Goal: Task Accomplishment & Management: Manage account settings

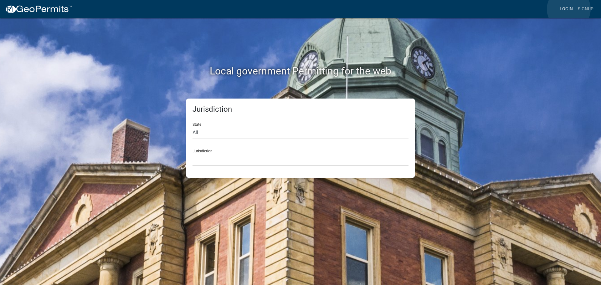
click at [569, 9] on link "Login" at bounding box center [566, 9] width 18 height 12
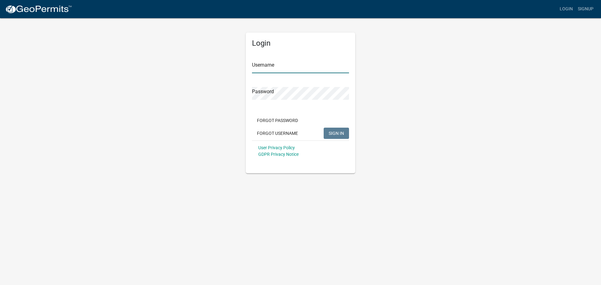
click at [299, 66] on input "Username" at bounding box center [300, 66] width 97 height 13
type input "seckert08"
click at [324, 128] on button "SIGN IN" at bounding box center [336, 133] width 25 height 11
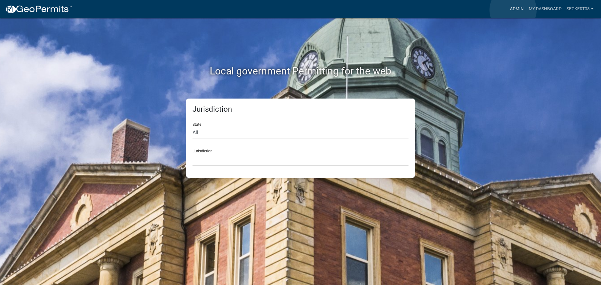
click at [513, 10] on link "Admin" at bounding box center [517, 9] width 19 height 12
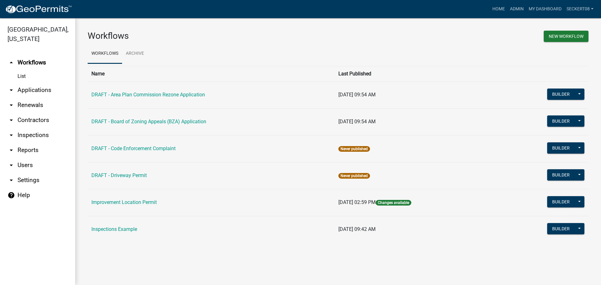
click at [40, 88] on link "arrow_drop_down Applications" at bounding box center [37, 90] width 75 height 15
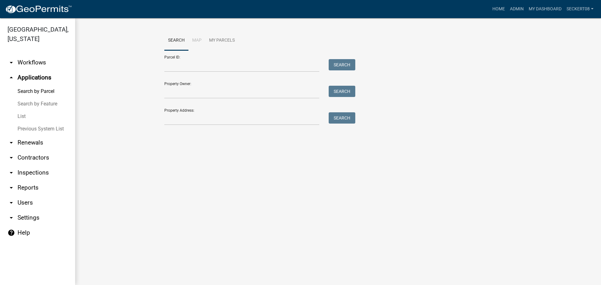
click at [21, 117] on link "List" at bounding box center [37, 116] width 75 height 13
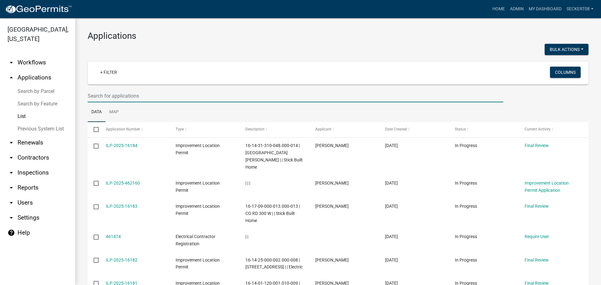
click at [114, 95] on input "text" at bounding box center [296, 96] width 416 height 13
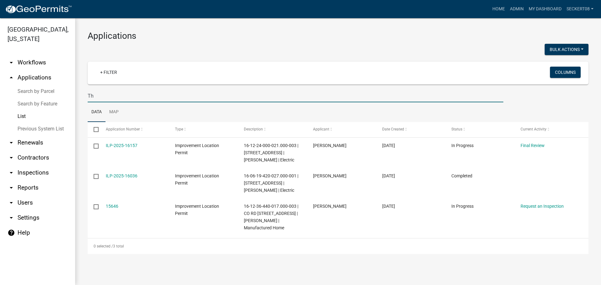
type input "T"
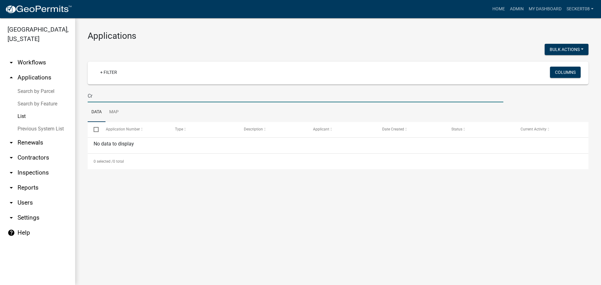
type input "C"
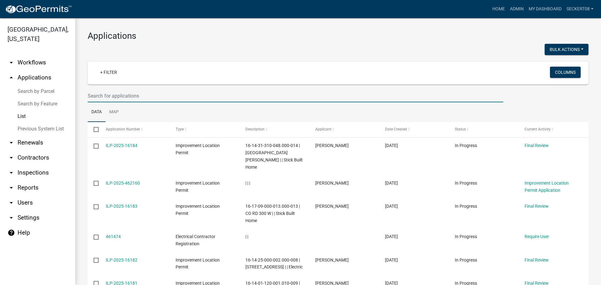
click at [106, 95] on input "text" at bounding box center [296, 96] width 416 height 13
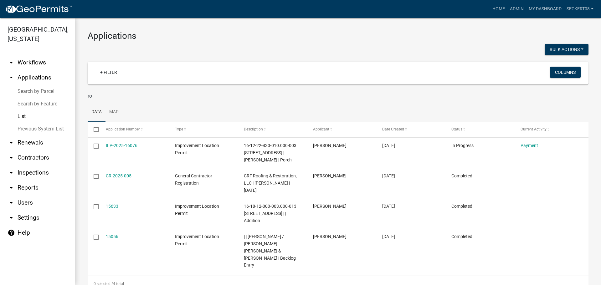
type input "r"
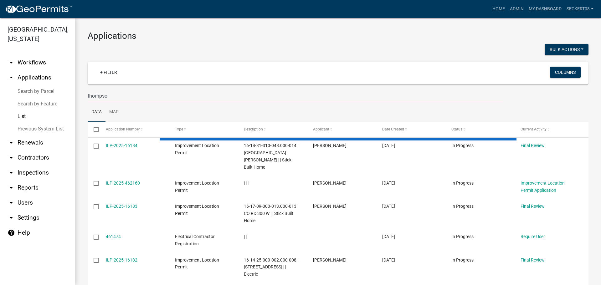
type input "[PERSON_NAME]"
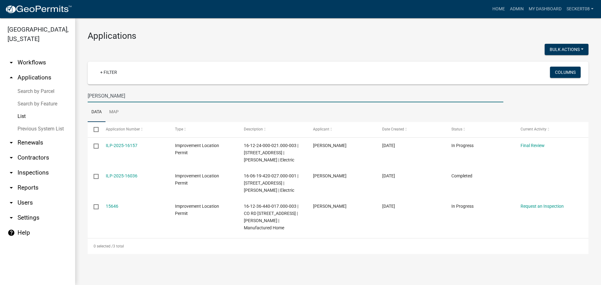
drag, startPoint x: 115, startPoint y: 96, endPoint x: 78, endPoint y: 96, distance: 36.6
click at [78, 96] on div "Applications Bulk Actions Void + Filter Columns [PERSON_NAME] Data Map Select A…" at bounding box center [338, 142] width 526 height 248
